Goal: Information Seeking & Learning: Find specific page/section

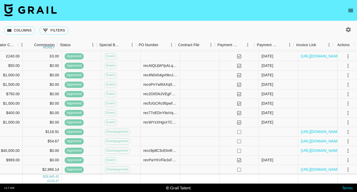
scroll to position [944, 420]
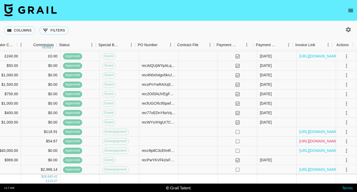
click at [306, 138] on link "[URL][DOMAIN_NAME]" at bounding box center [319, 140] width 40 height 5
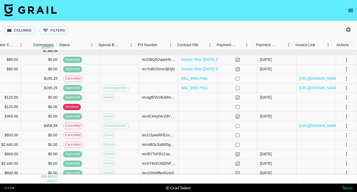
scroll to position [0, 420]
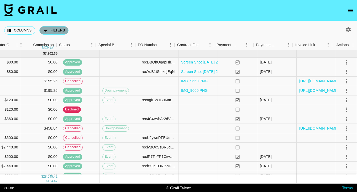
click at [55, 29] on button "0 Filters" at bounding box center [53, 30] width 29 height 8
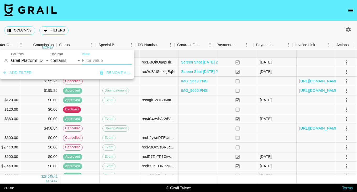
click at [21, 70] on button "Add filter" at bounding box center [17, 73] width 33 height 10
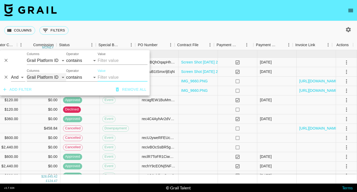
click at [44, 76] on select "Grail Platform ID Airtable ID Talent Manager Client [PERSON_NAME] Campaign (Typ…" at bounding box center [46, 77] width 39 height 8
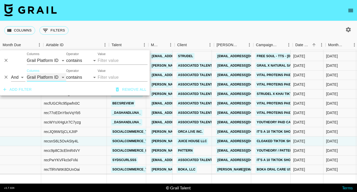
scroll to position [944, 0]
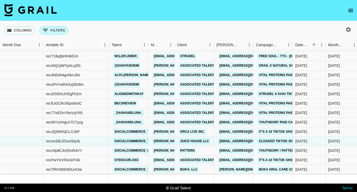
click at [44, 30] on icon "Show filters" at bounding box center [45, 30] width 6 height 6
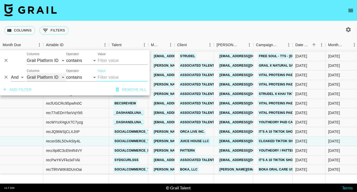
click at [34, 75] on select "Grail Platform ID Airtable ID Talent Manager Client [PERSON_NAME] Campaign (Typ…" at bounding box center [46, 77] width 39 height 8
select select "campaign"
click at [27, 73] on select "Grail Platform ID Airtable ID Talent Manager Client [PERSON_NAME] Campaign (Typ…" at bounding box center [46, 77] width 39 height 8
click at [110, 78] on input "Value" at bounding box center [123, 77] width 50 height 8
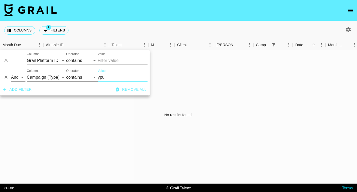
scroll to position [0, 0]
type input "y"
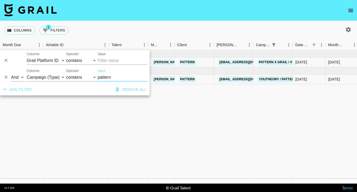
type input "pattern"
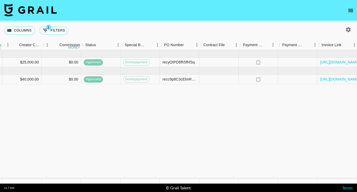
scroll to position [0, 416]
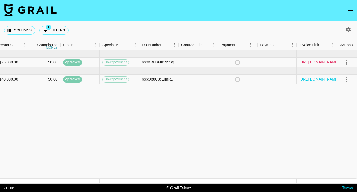
click at [320, 61] on link "[URL][DOMAIN_NAME]" at bounding box center [319, 62] width 40 height 5
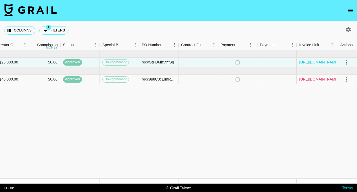
click at [309, 78] on link "[URL][DOMAIN_NAME]" at bounding box center [319, 79] width 40 height 5
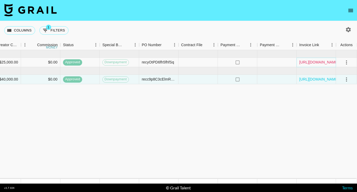
click at [315, 63] on link "[URL][DOMAIN_NAME]" at bounding box center [319, 62] width 40 height 5
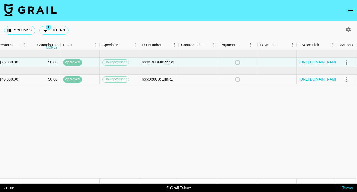
click at [53, 35] on div "Columns 1 Filters + Booking" at bounding box center [37, 30] width 66 height 19
click at [60, 25] on div "Columns 1 Filters + Booking" at bounding box center [37, 30] width 66 height 19
click at [59, 26] on button "1 Filters" at bounding box center [53, 30] width 29 height 8
select select "campaign"
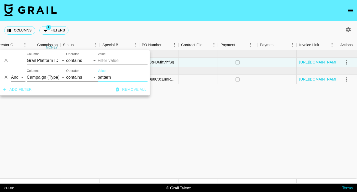
click at [113, 78] on input "pattern" at bounding box center [123, 77] width 50 height 8
type input "i"
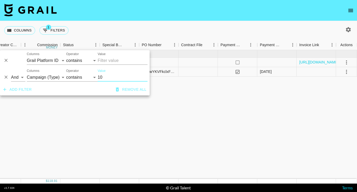
type input "10"
click at [171, 28] on div "Columns 1 Filters + Booking" at bounding box center [178, 30] width 357 height 19
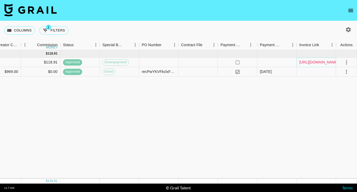
click at [319, 61] on link "[URL][DOMAIN_NAME]" at bounding box center [319, 62] width 40 height 5
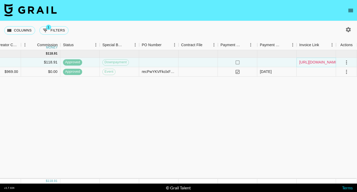
click at [319, 63] on link "[URL][DOMAIN_NAME]" at bounding box center [319, 62] width 40 height 5
